Goal: Task Accomplishment & Management: Manage account settings

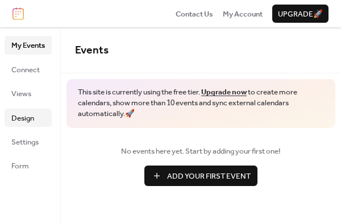
click at [20, 116] on span "Design" at bounding box center [22, 118] width 23 height 11
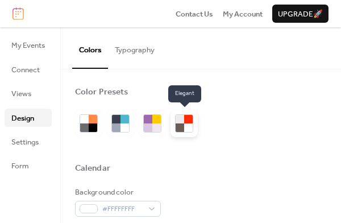
click at [179, 126] on div at bounding box center [180, 127] width 9 height 9
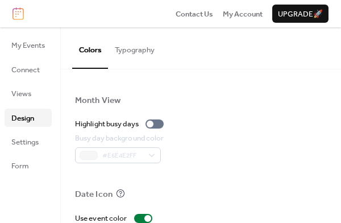
scroll to position [621, 0]
click at [161, 122] on div at bounding box center [155, 124] width 18 height 9
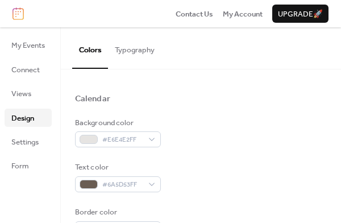
scroll to position [0, 0]
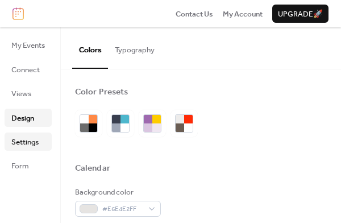
click at [20, 146] on span "Settings" at bounding box center [24, 142] width 27 height 11
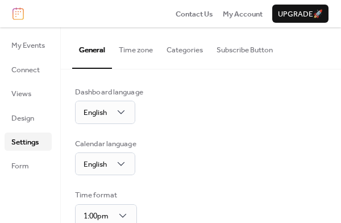
click at [138, 52] on button "Time zone" at bounding box center [136, 47] width 48 height 40
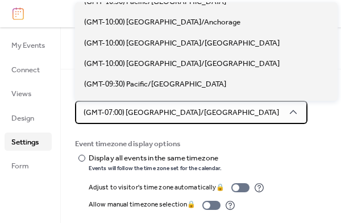
scroll to position [158, 0]
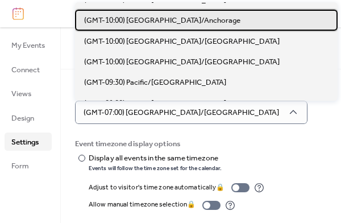
click at [159, 18] on span "(GMT-10:00) [GEOGRAPHIC_DATA]/Anchorage" at bounding box center [162, 20] width 156 height 11
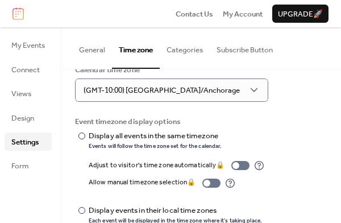
scroll to position [41, 0]
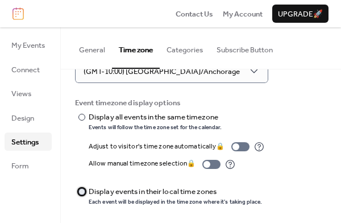
click at [82, 190] on div at bounding box center [82, 191] width 7 height 7
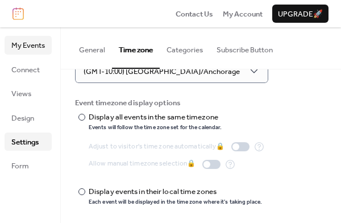
click at [32, 48] on span "My Events" at bounding box center [28, 45] width 34 height 11
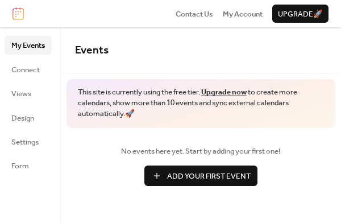
click at [191, 176] on span "Add Your First Event" at bounding box center [209, 176] width 84 height 11
